Goal: Find contact information: Find contact information

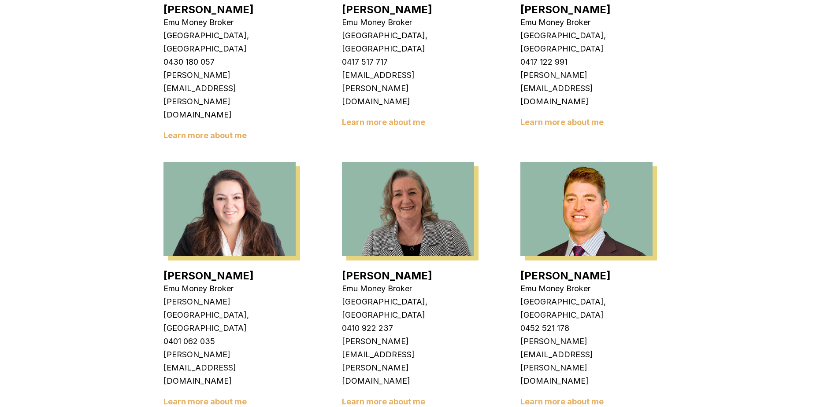
scroll to position [1275, 0]
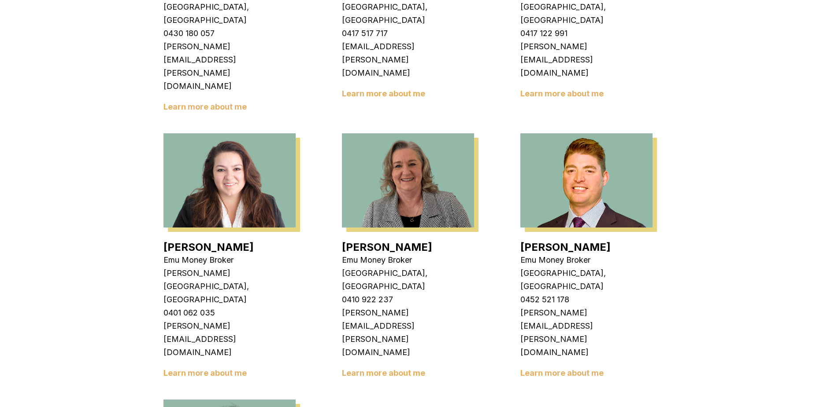
scroll to position [1099, 0]
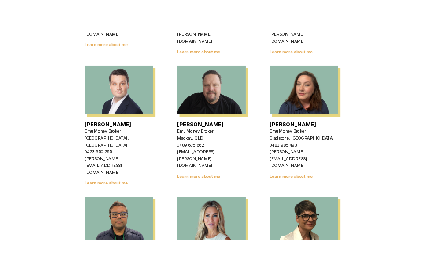
scroll to position [702, 0]
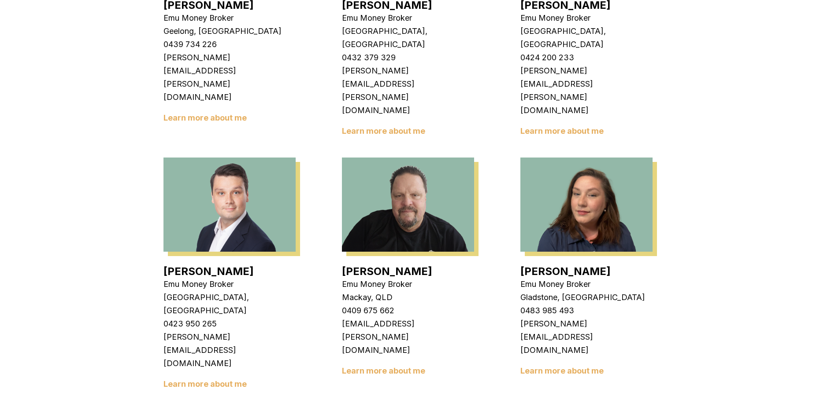
click at [391, 366] on link "Learn more about me" at bounding box center [383, 370] width 83 height 9
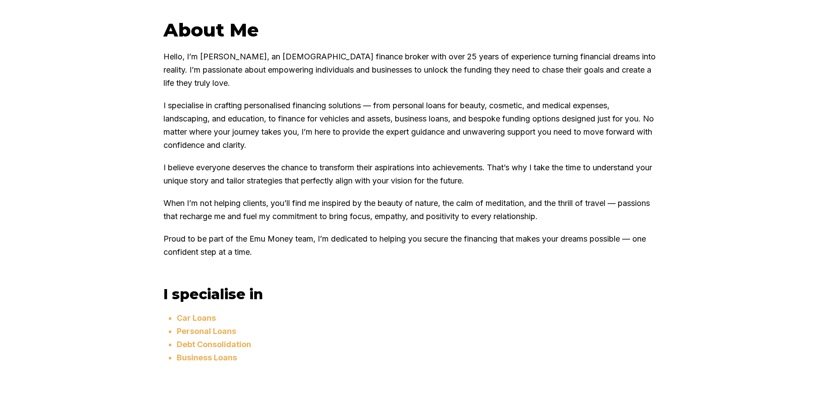
scroll to position [572, 0]
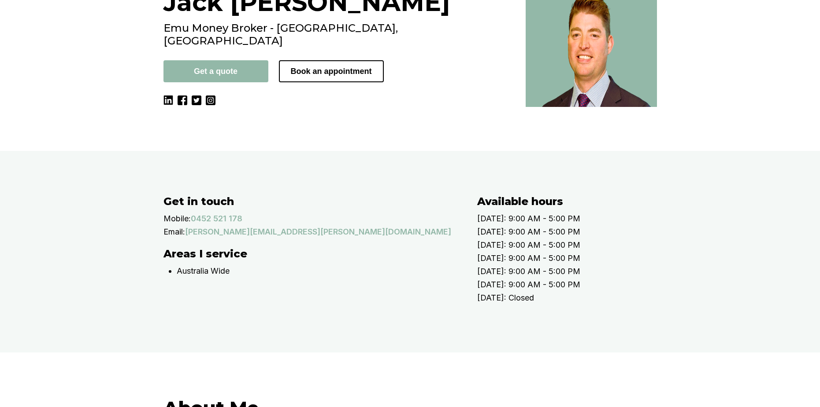
scroll to position [44, 0]
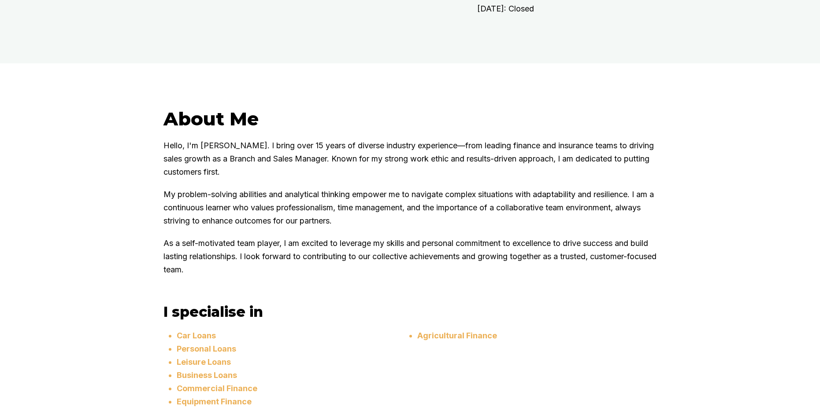
scroll to position [396, 0]
